Goal: Transaction & Acquisition: Subscribe to service/newsletter

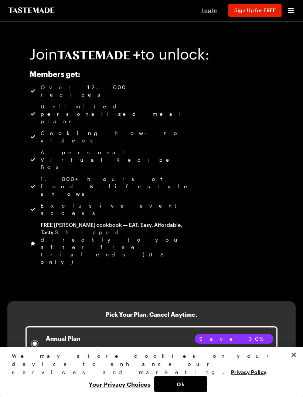
click at [250, 12] on span "Sign Up for FREE" at bounding box center [255, 10] width 41 height 6
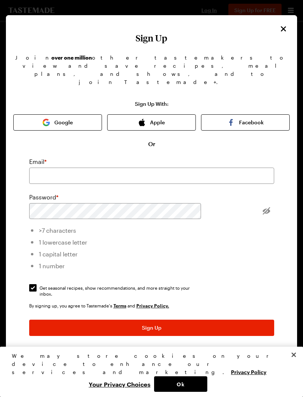
click at [285, 27] on icon "Close" at bounding box center [283, 28] width 5 height 5
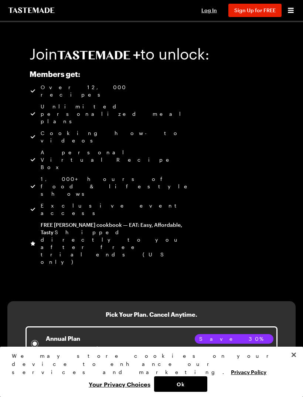
click at [193, 380] on button "Ok" at bounding box center [180, 384] width 53 height 16
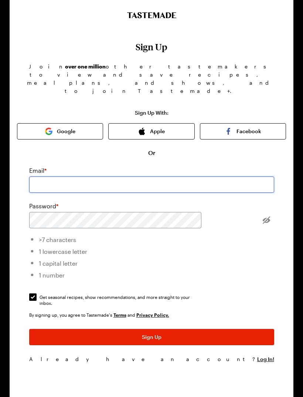
click at [192, 177] on input "email" at bounding box center [151, 185] width 245 height 16
type input "[EMAIL_ADDRESS][DOMAIN_NAME]"
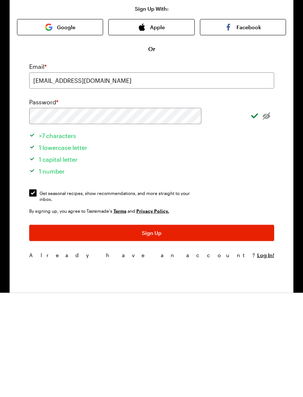
click at [161, 329] on button "Sign Up" at bounding box center [151, 337] width 245 height 16
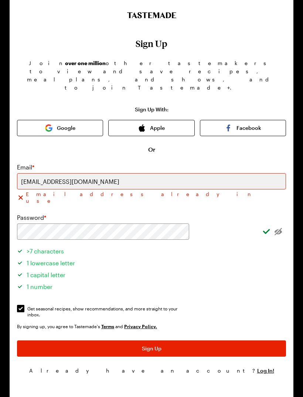
click at [258, 367] on span "Log In!" at bounding box center [266, 370] width 17 height 7
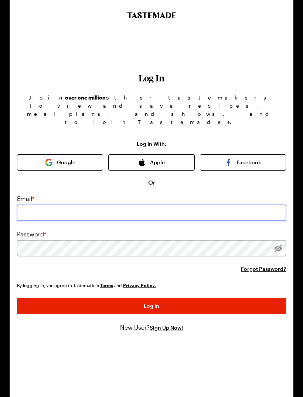
click at [147, 205] on input "email" at bounding box center [151, 213] width 269 height 16
type input "[EMAIL_ADDRESS][DOMAIN_NAME]"
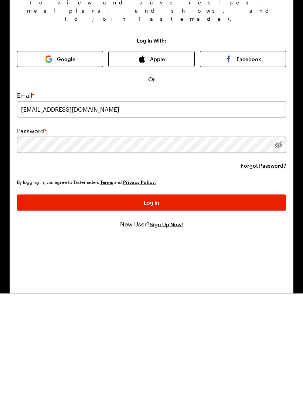
click at [183, 298] on button "Log In" at bounding box center [151, 306] width 269 height 16
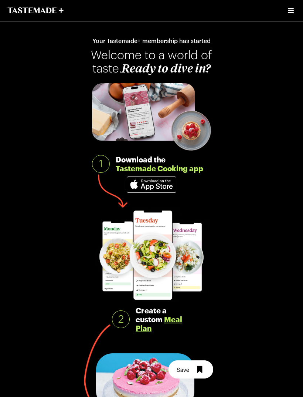
click at [162, 185] on img at bounding box center [151, 185] width 49 height 16
